Goal: Transaction & Acquisition: Purchase product/service

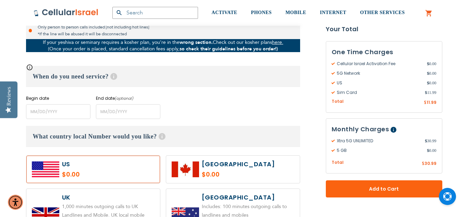
scroll to position [260, 0]
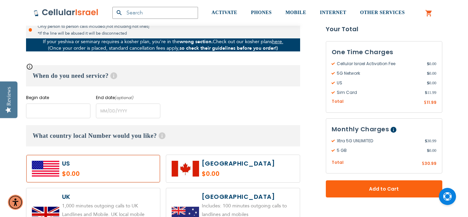
click at [86, 114] on input "name" at bounding box center [58, 110] width 64 height 15
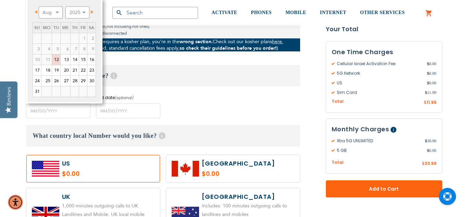
click at [60, 61] on td "13" at bounding box center [65, 59] width 10 height 11
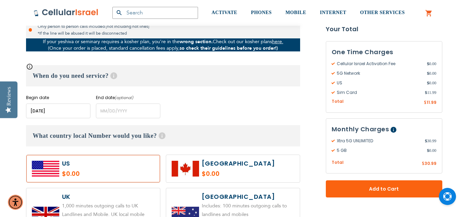
click at [55, 61] on div "Xtra 5G UNLIMITED $30.99 /month Incoming calls UNLIMITED Local calls UNLIMITED …" at bounding box center [163, 6] width 274 height 224
click at [66, 112] on input "name" at bounding box center [58, 110] width 64 height 15
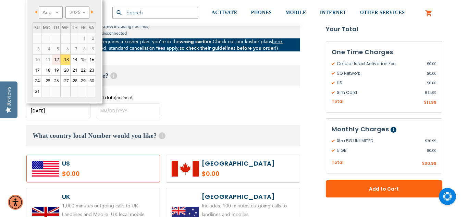
click at [58, 59] on link "12" at bounding box center [56, 59] width 8 height 10
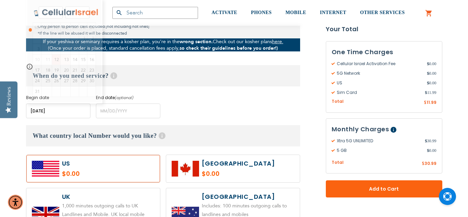
type input "[DATE]"
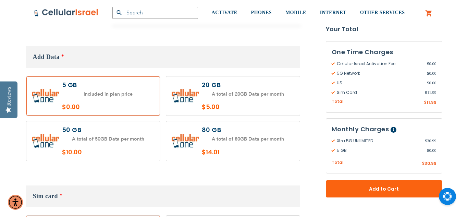
scroll to position [699, 0]
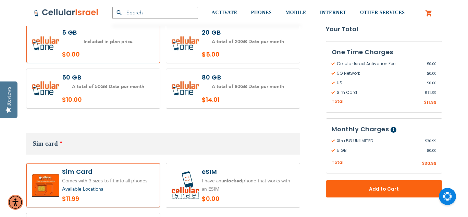
click at [221, 91] on label at bounding box center [233, 88] width 134 height 39
radio input "true"
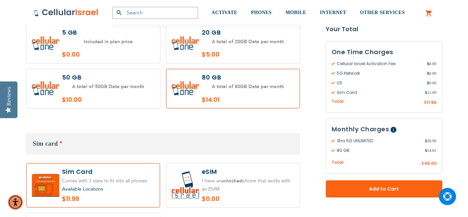
radio input "true"
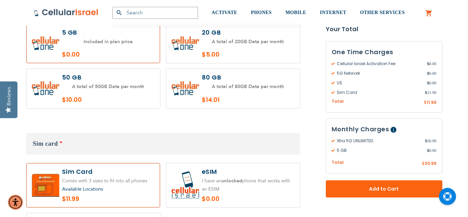
radio input "true"
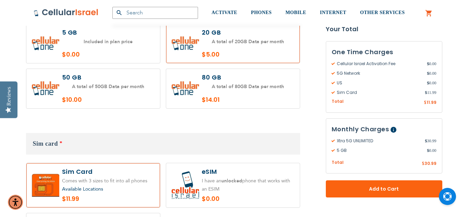
radio input "true"
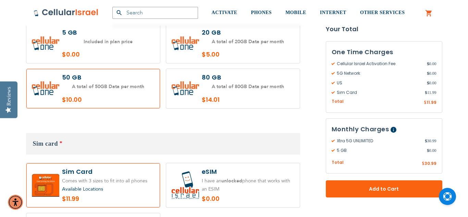
radio input "false"
click at [226, 99] on label at bounding box center [233, 88] width 134 height 39
radio input "true"
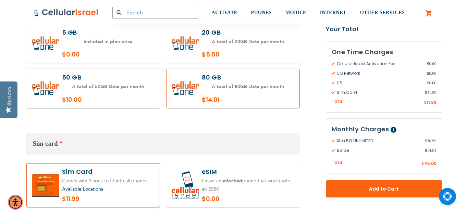
click at [209, 133] on h3 "Sim card *" at bounding box center [163, 144] width 274 height 22
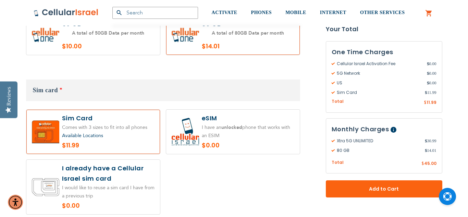
scroll to position [767, 0]
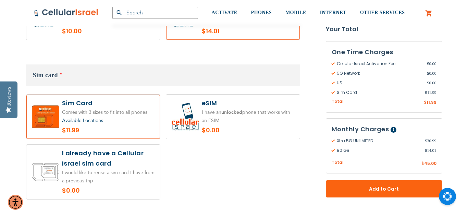
click at [139, 116] on div "Available Locations" at bounding box center [108, 120] width 92 height 9
click at [90, 117] on span "Available Locations" at bounding box center [82, 120] width 41 height 7
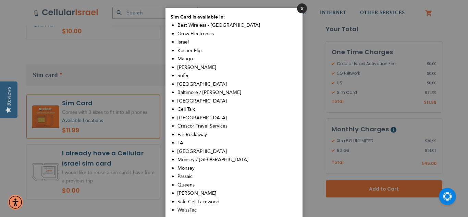
click at [300, 10] on button "Close" at bounding box center [302, 8] width 10 height 10
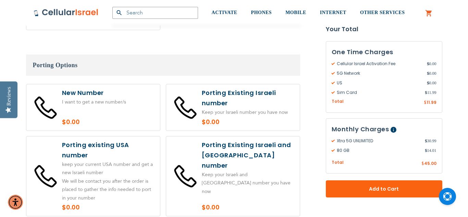
scroll to position [1110, 0]
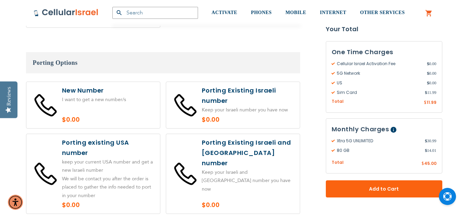
click at [138, 149] on label at bounding box center [93, 174] width 134 height 80
radio input "true"
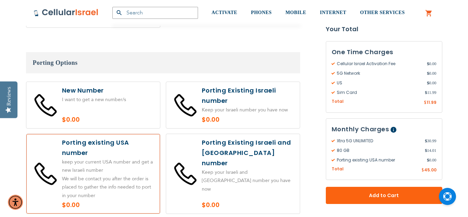
radio input "true"
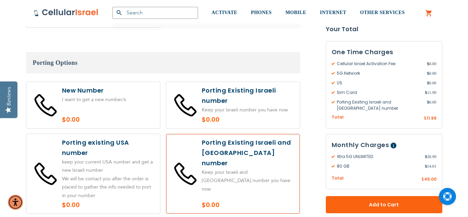
click at [137, 149] on label at bounding box center [93, 174] width 134 height 80
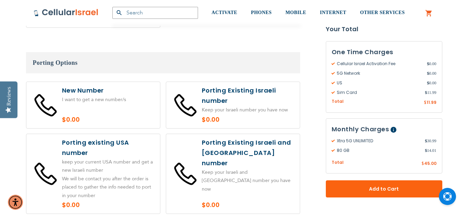
click at [137, 149] on label at bounding box center [93, 174] width 134 height 80
radio input "true"
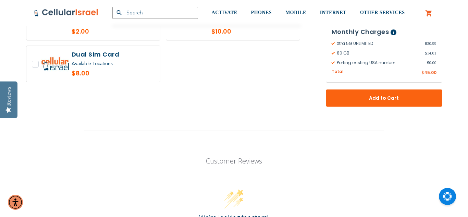
scroll to position [1466, 0]
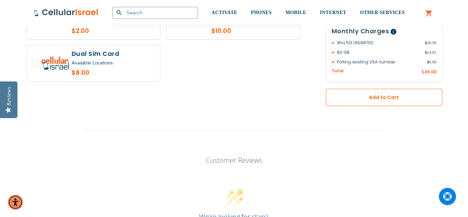
click at [360, 94] on span "Add to Cart" at bounding box center [383, 97] width 71 height 7
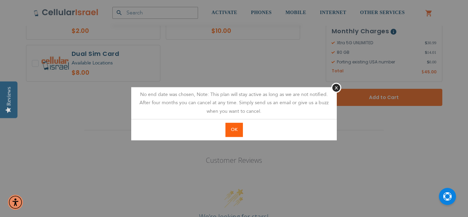
click at [241, 134] on button "OK" at bounding box center [233, 130] width 17 height 14
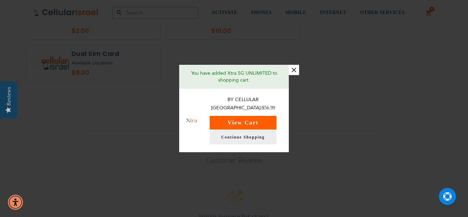
click at [256, 116] on button "View Cart" at bounding box center [243, 123] width 67 height 14
